Goal: Task Accomplishment & Management: Manage account settings

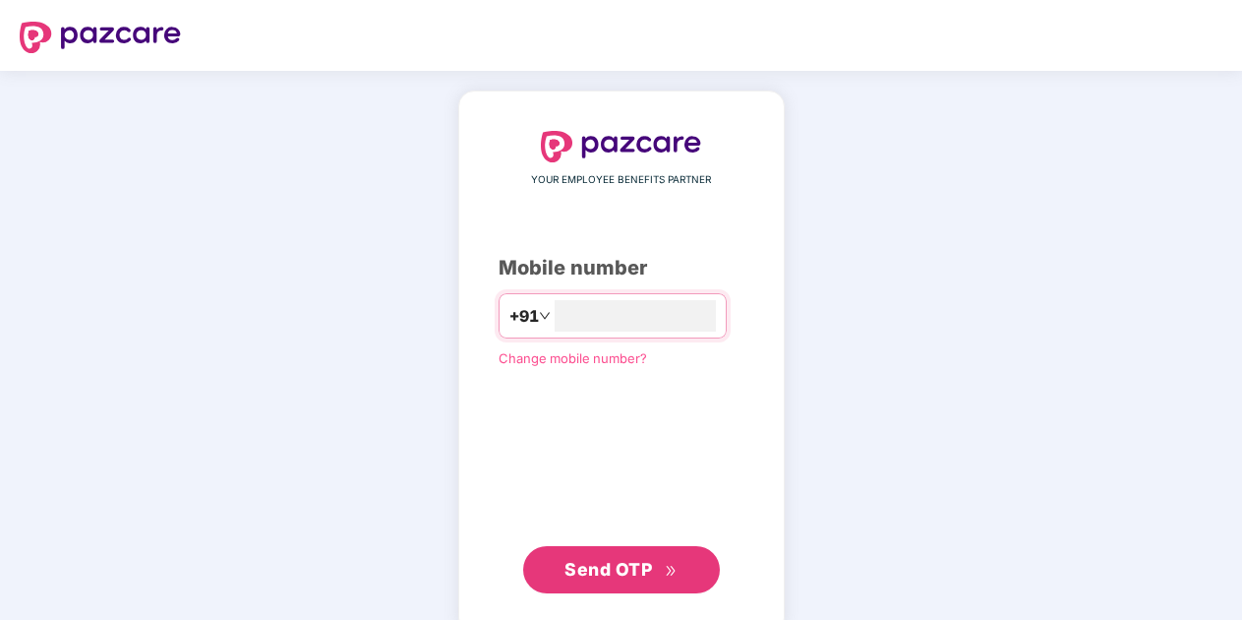
type input "**********"
click at [622, 571] on span "Send OTP" at bounding box center [608, 569] width 88 height 21
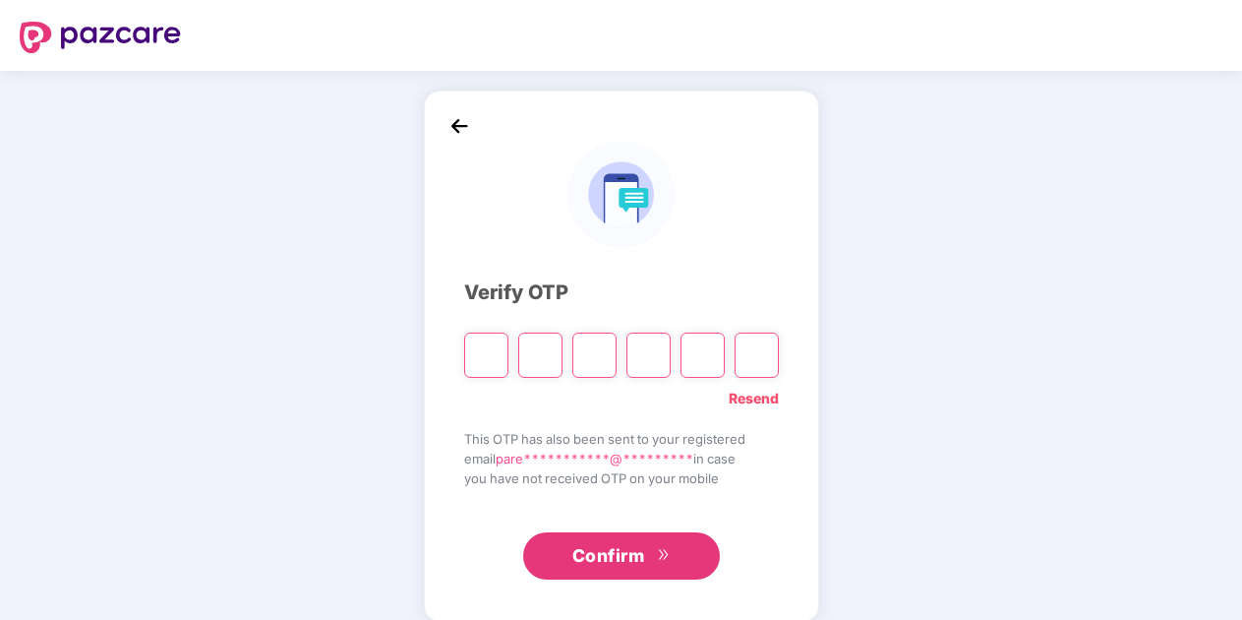
type input "*"
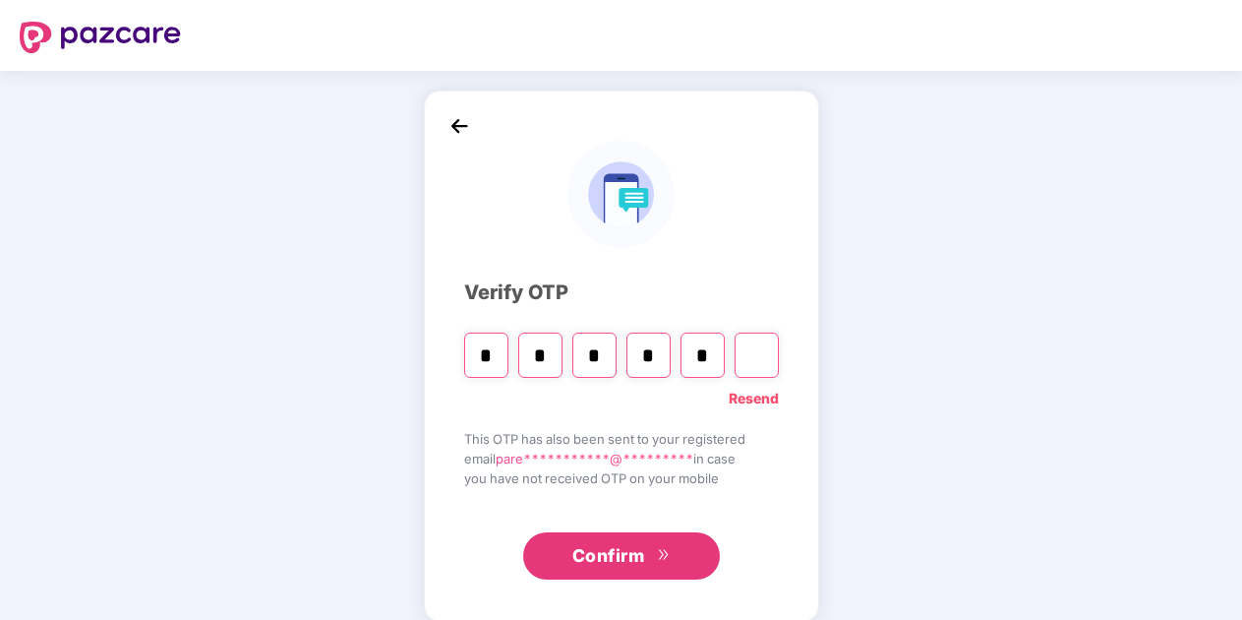
type input "*"
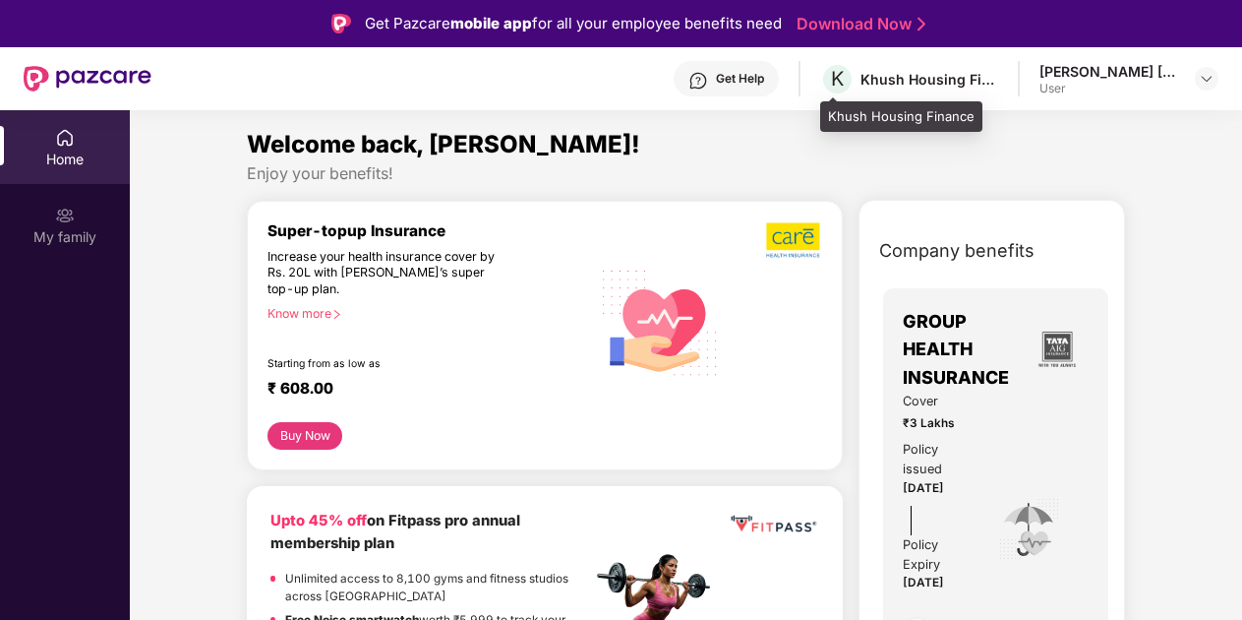
click at [922, 79] on div "Khush Housing Finance" at bounding box center [929, 79] width 138 height 19
click at [987, 87] on div "Khush Housing Finance" at bounding box center [929, 79] width 138 height 19
click at [1126, 76] on div "[PERSON_NAME] [PERSON_NAME]" at bounding box center [1108, 71] width 138 height 19
